Goal: Navigation & Orientation: Find specific page/section

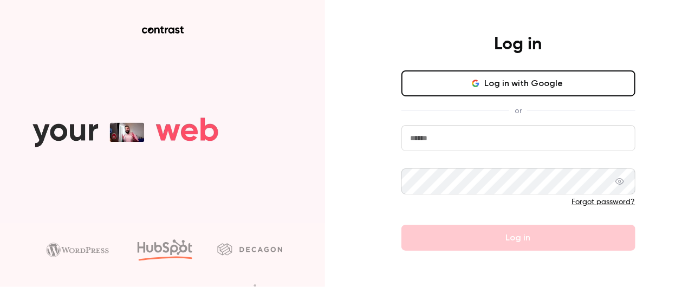
type input "**********"
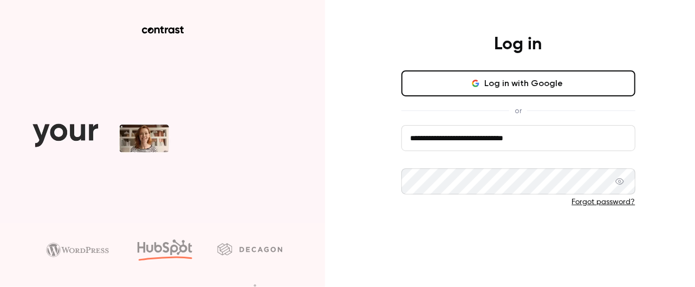
click at [434, 238] on button "Log in" at bounding box center [518, 238] width 234 height 26
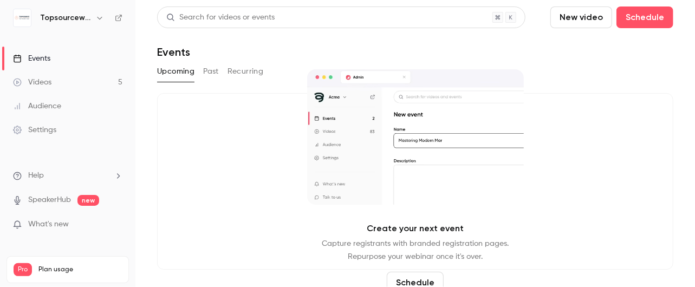
click at [76, 83] on link "Videos 5" at bounding box center [67, 82] width 135 height 24
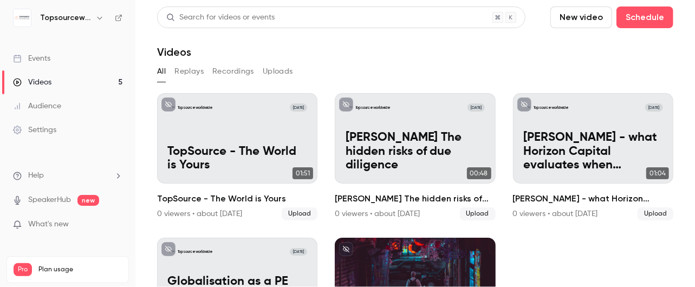
click at [176, 67] on button "Replays" at bounding box center [188, 71] width 29 height 17
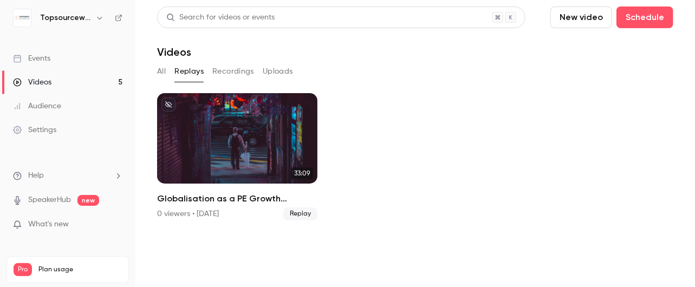
click at [219, 66] on button "Recordings" at bounding box center [233, 71] width 42 height 17
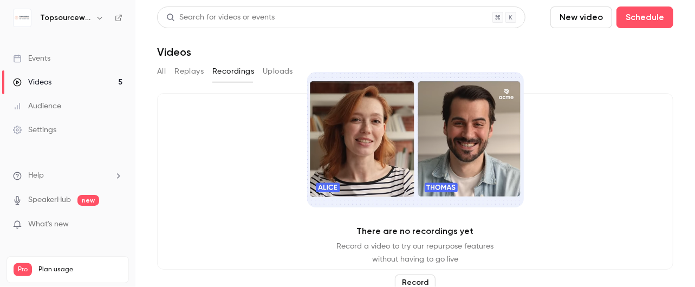
click at [280, 73] on button "Uploads" at bounding box center [278, 71] width 30 height 17
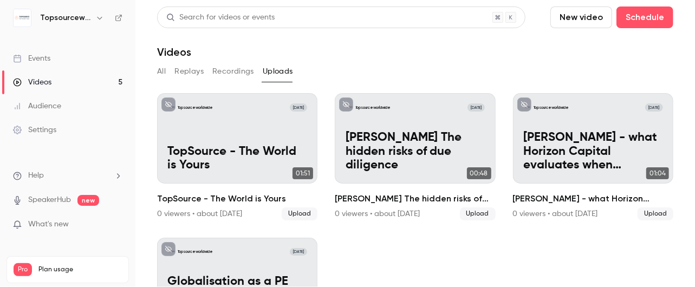
scroll to position [84, 0]
